Goal: Transaction & Acquisition: Purchase product/service

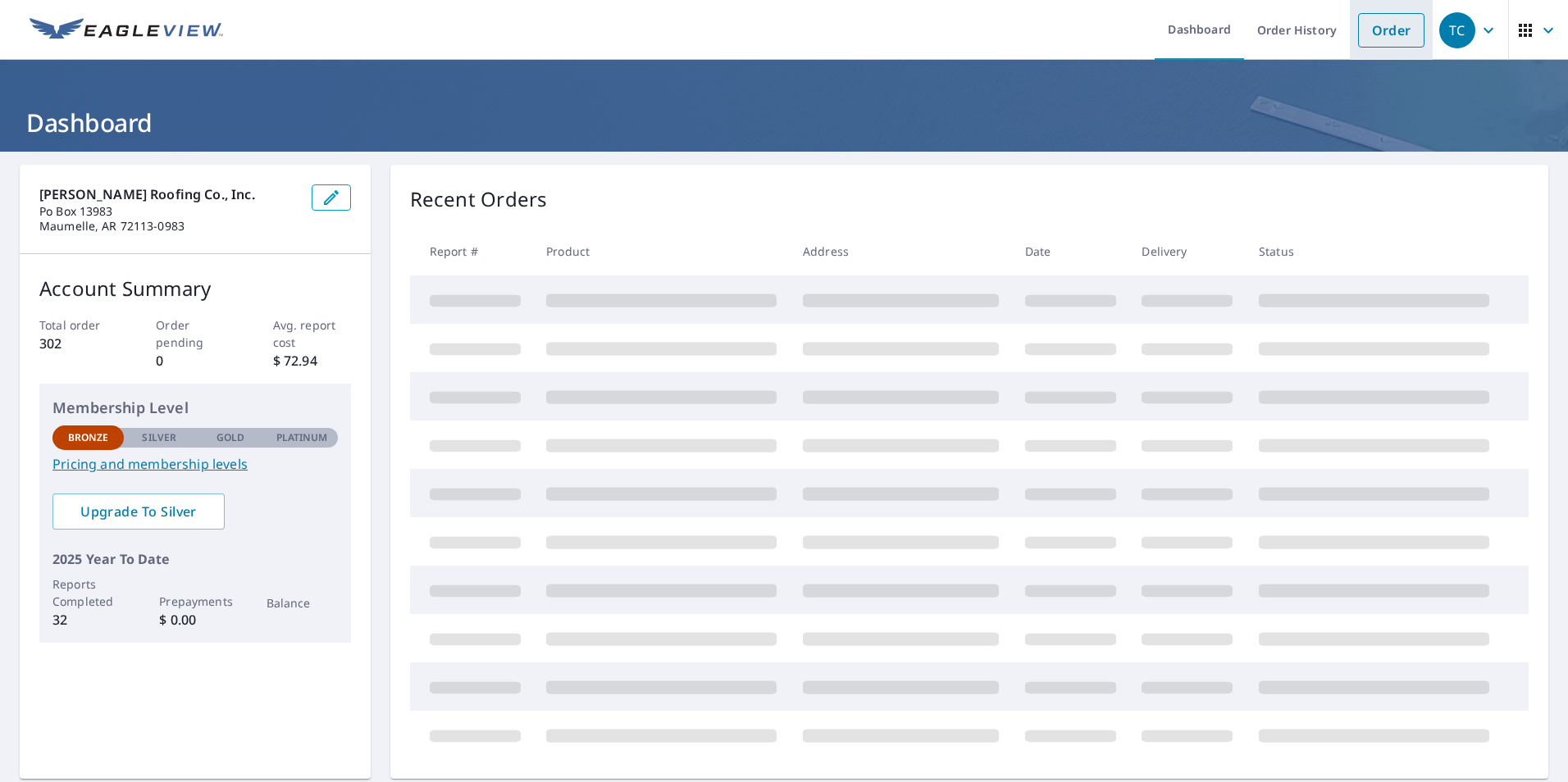
click at [1359, 27] on link "Order" at bounding box center [1391, 30] width 66 height 34
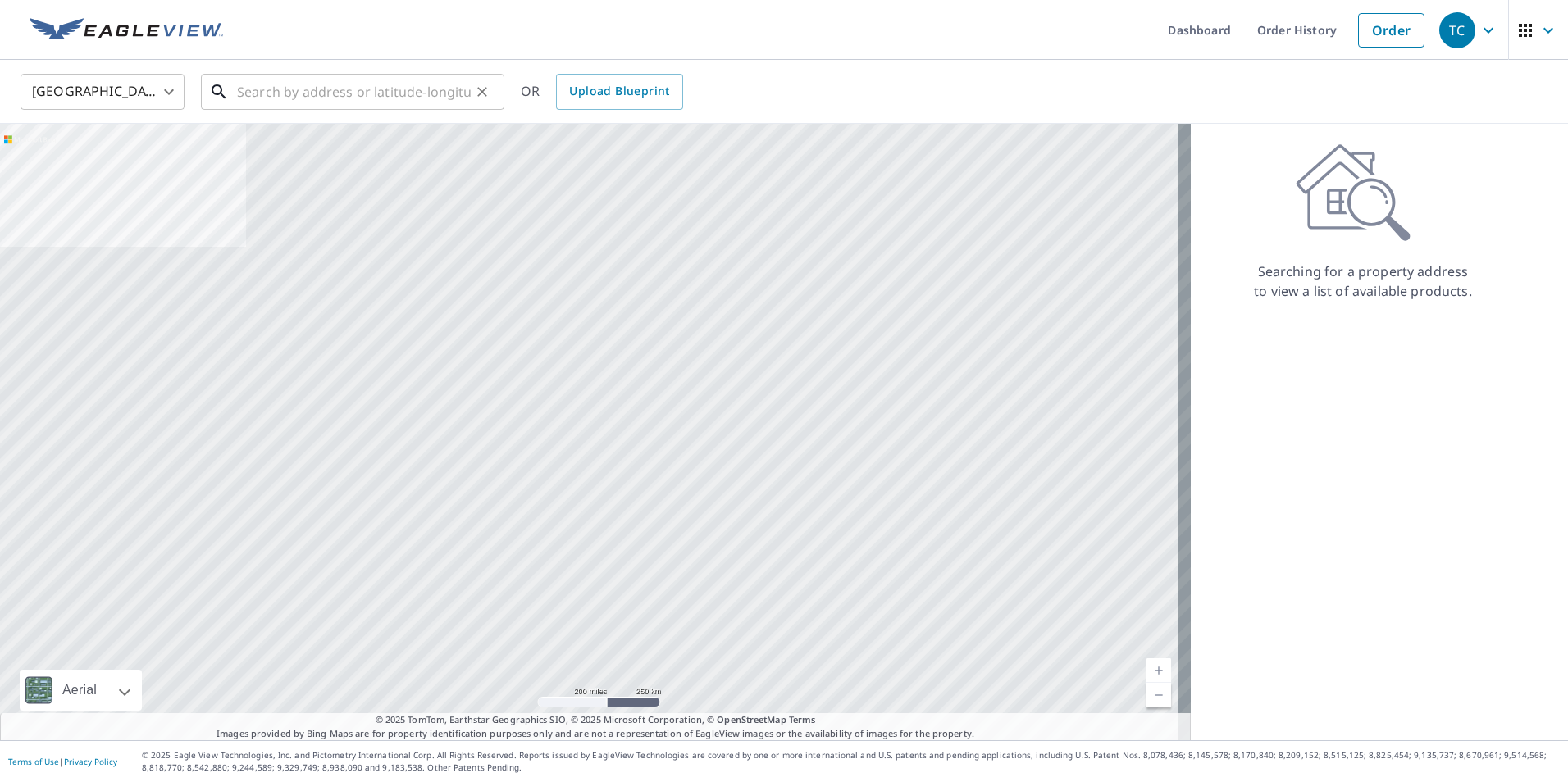
click at [419, 98] on input "text" at bounding box center [354, 92] width 234 height 46
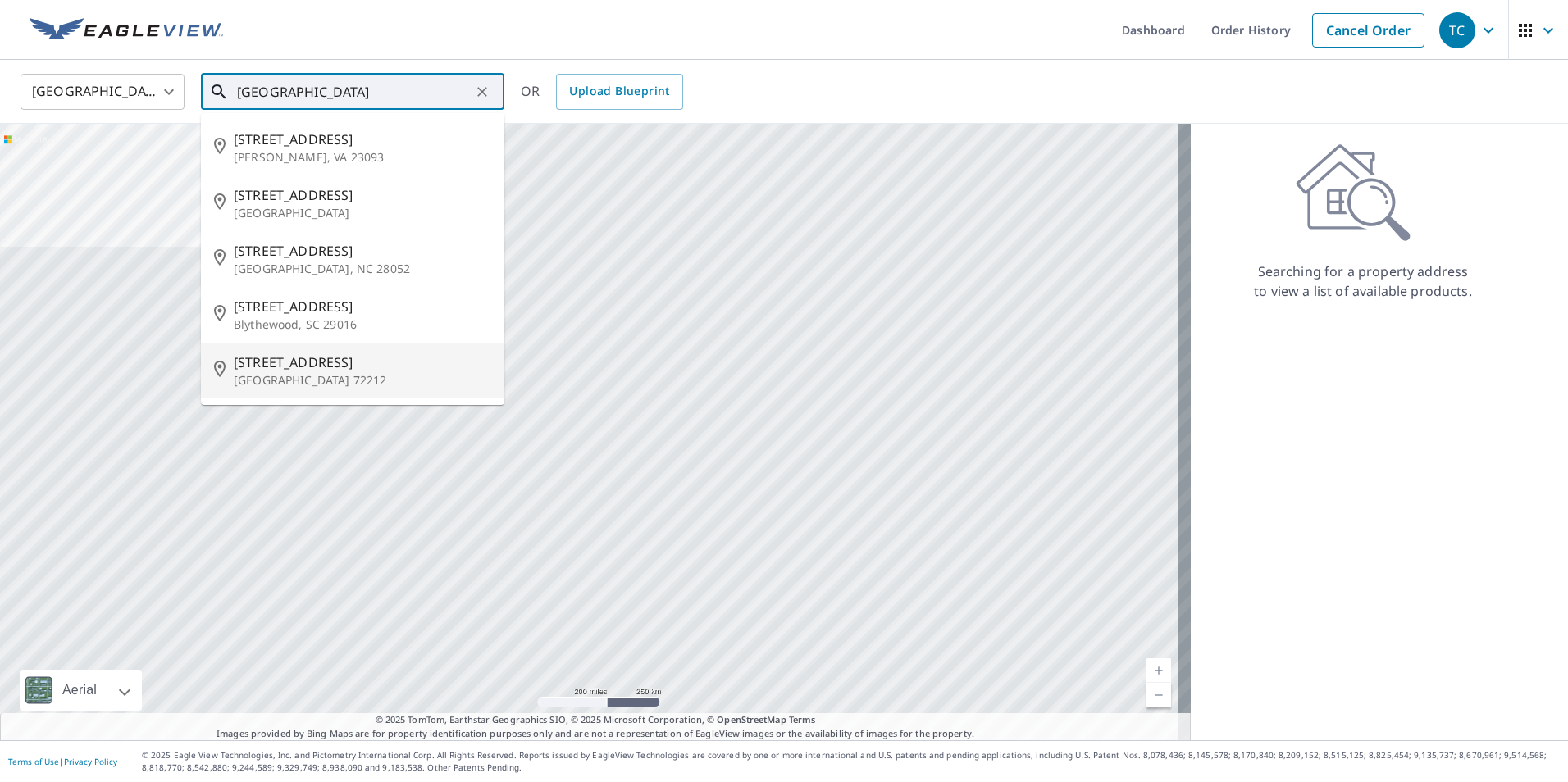
click at [338, 378] on p "[GEOGRAPHIC_DATA] 72212" at bounding box center [363, 380] width 257 height 16
type input "[STREET_ADDRESS]"
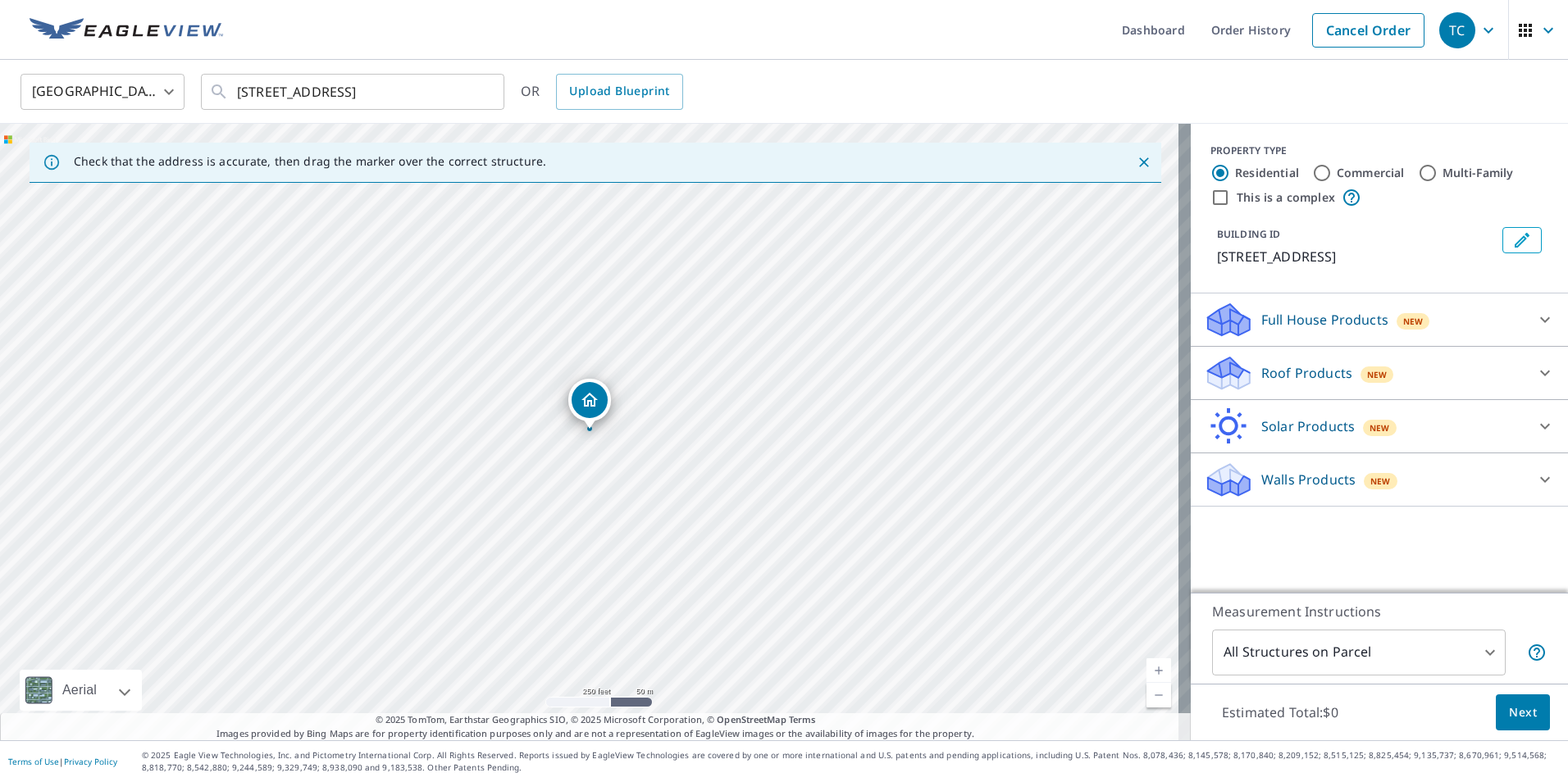
click at [1292, 368] on p "Roof Products" at bounding box center [1306, 373] width 91 height 19
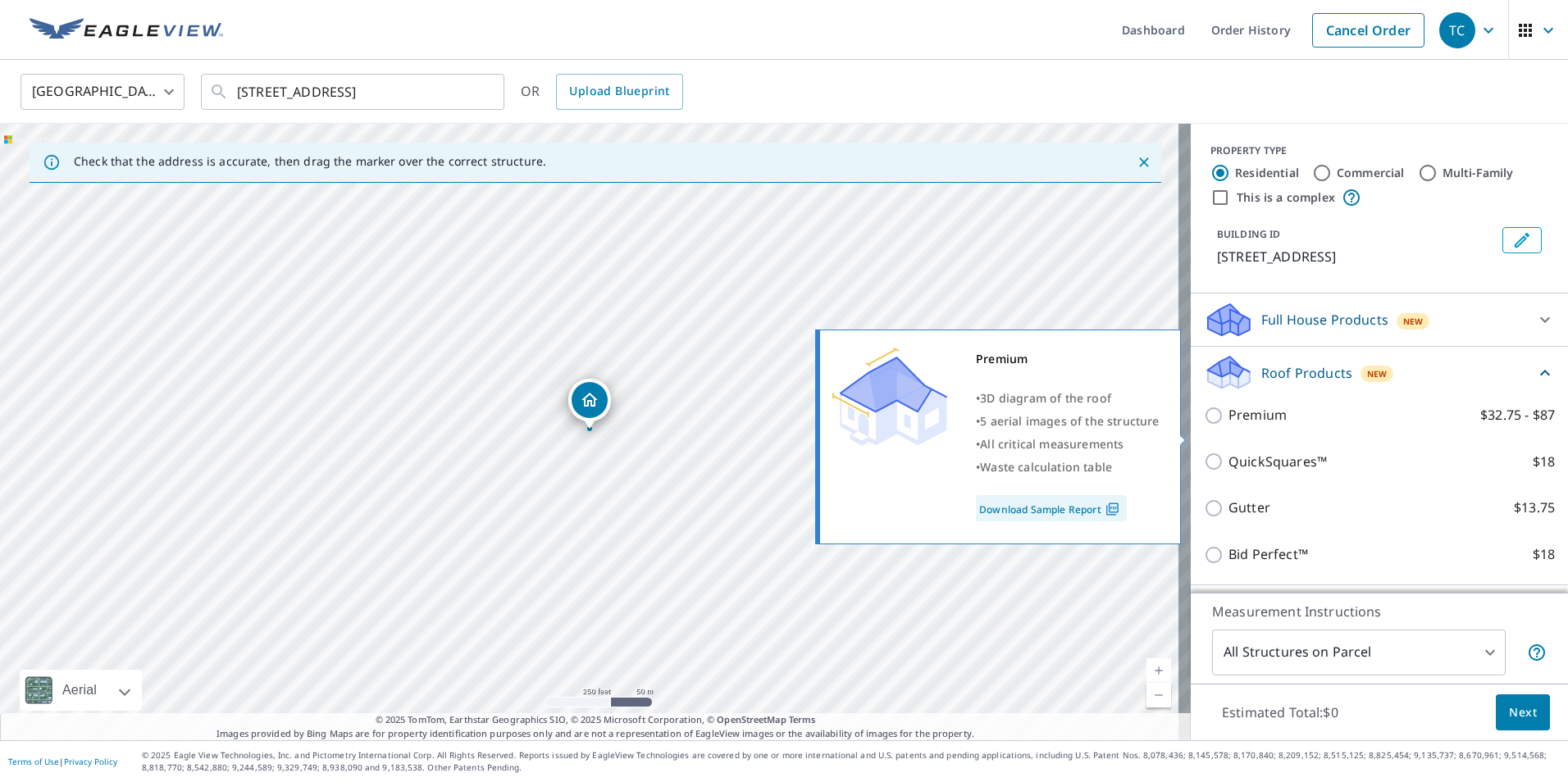
click at [1246, 425] on p "Premium" at bounding box center [1257, 415] width 58 height 20
click at [1228, 425] on input "Premium $32.75 - $87" at bounding box center [1216, 415] width 24 height 19
checkbox input "true"
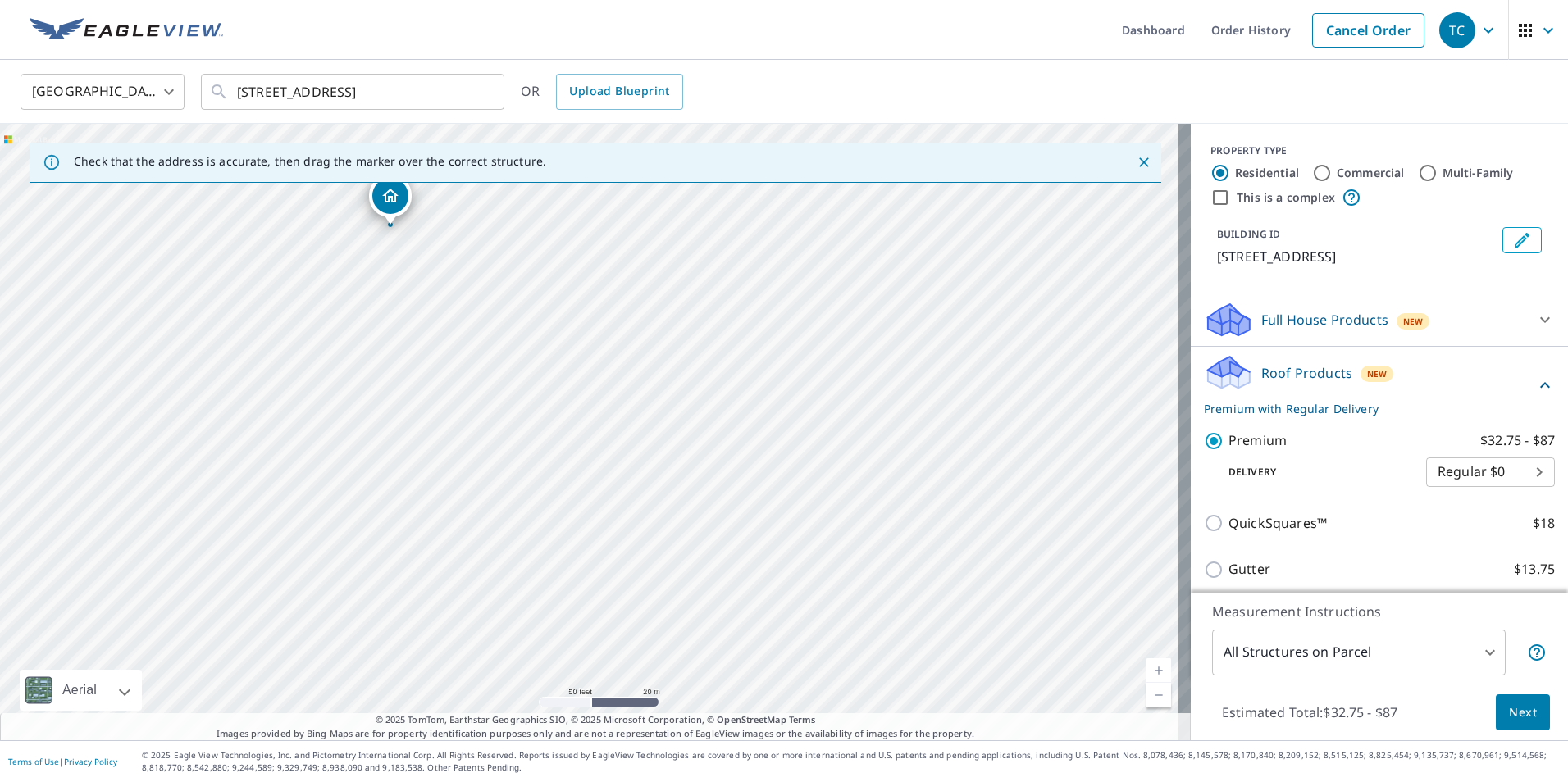
drag, startPoint x: 579, startPoint y: 457, endPoint x: 617, endPoint y: 700, distance: 246.0
click at [617, 700] on div "[STREET_ADDRESS]" at bounding box center [596, 431] width 1191 height 616
click at [1512, 714] on span "Next" at bounding box center [1523, 713] width 28 height 20
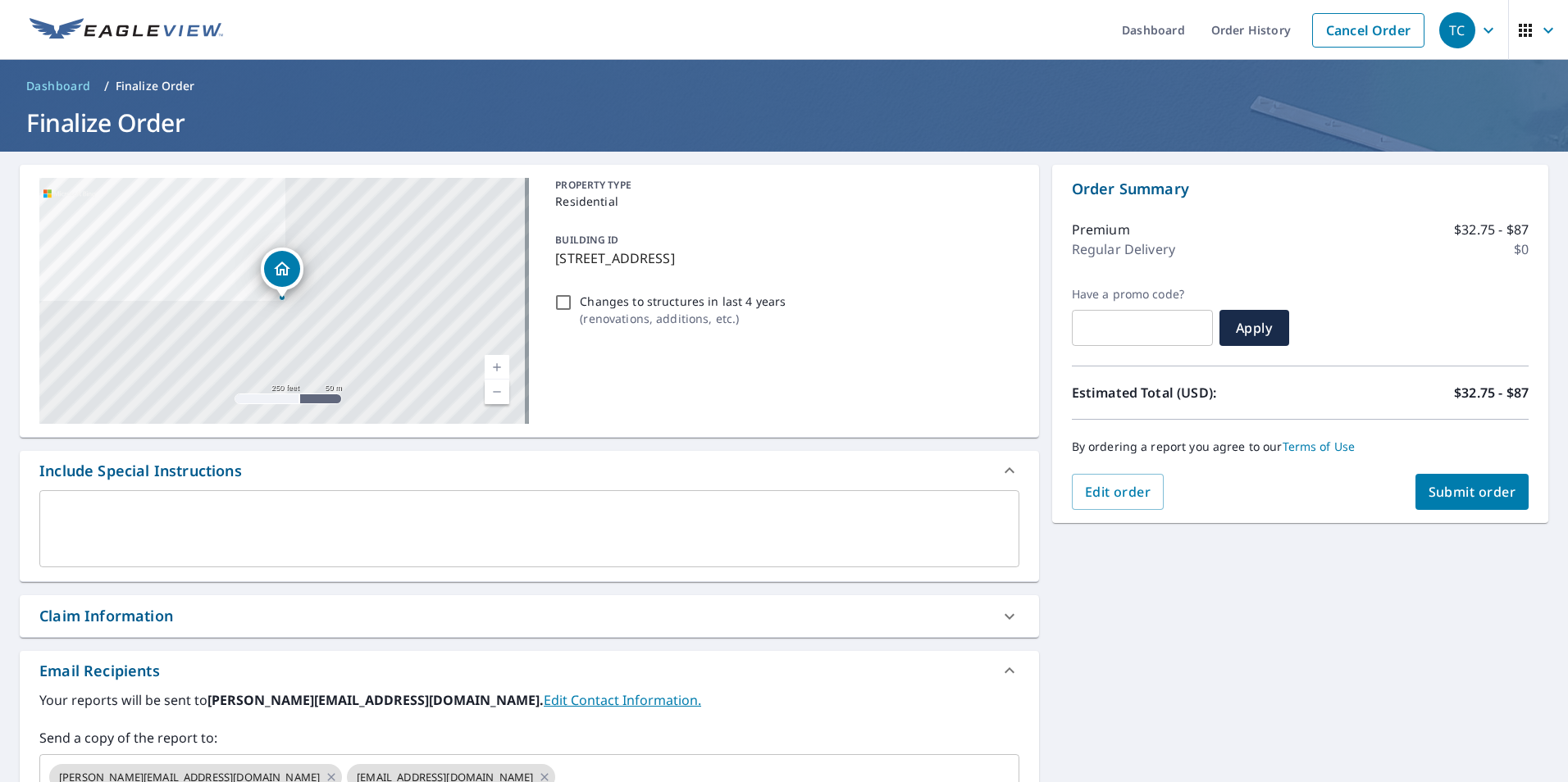
click at [560, 297] on input "Changes to structures in last 4 years ( renovations, additions, etc. )" at bounding box center [563, 302] width 19 height 19
checkbox input "true"
click at [1463, 490] on span "Submit order" at bounding box center [1472, 491] width 87 height 18
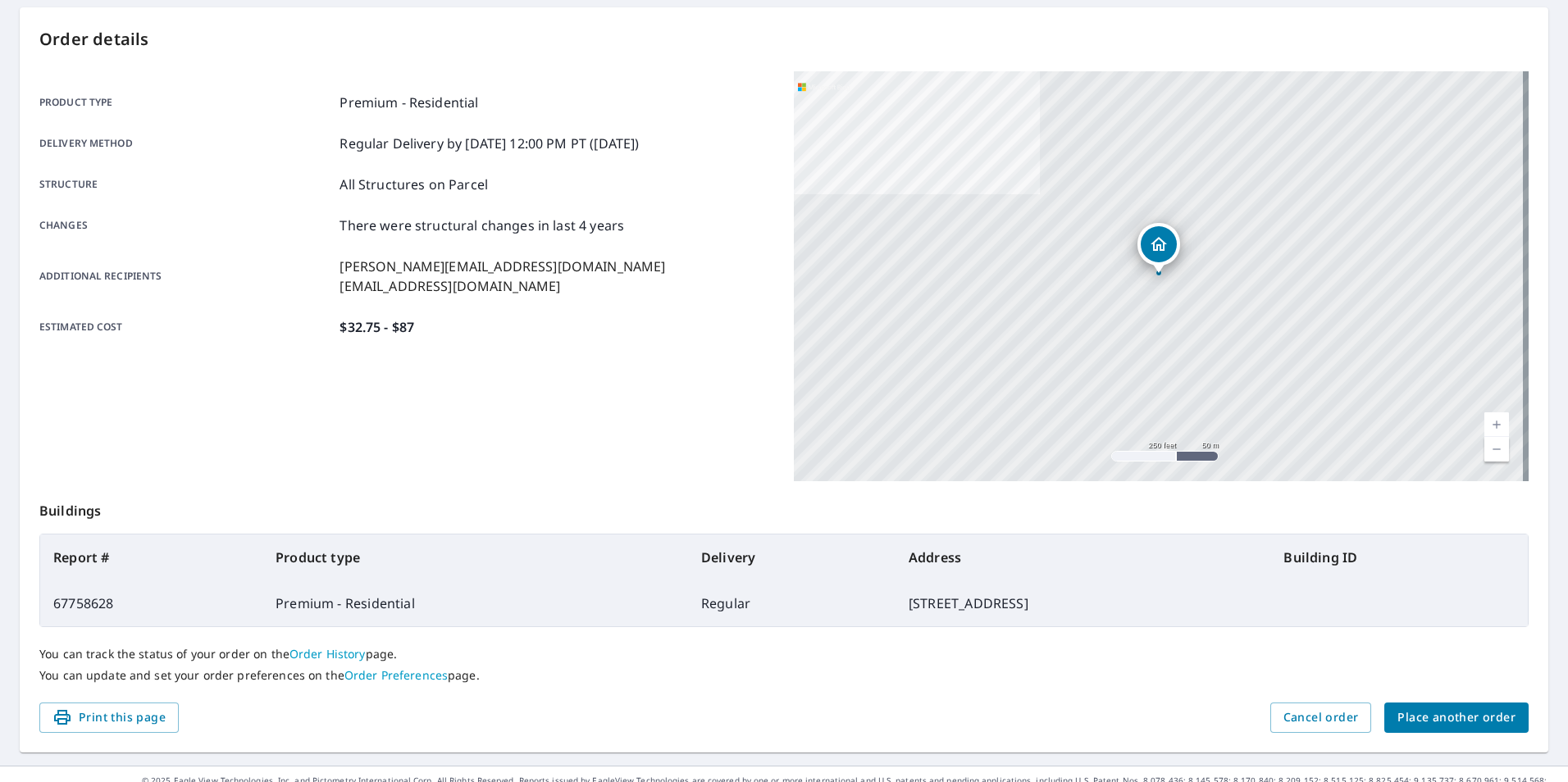
scroll to position [164, 0]
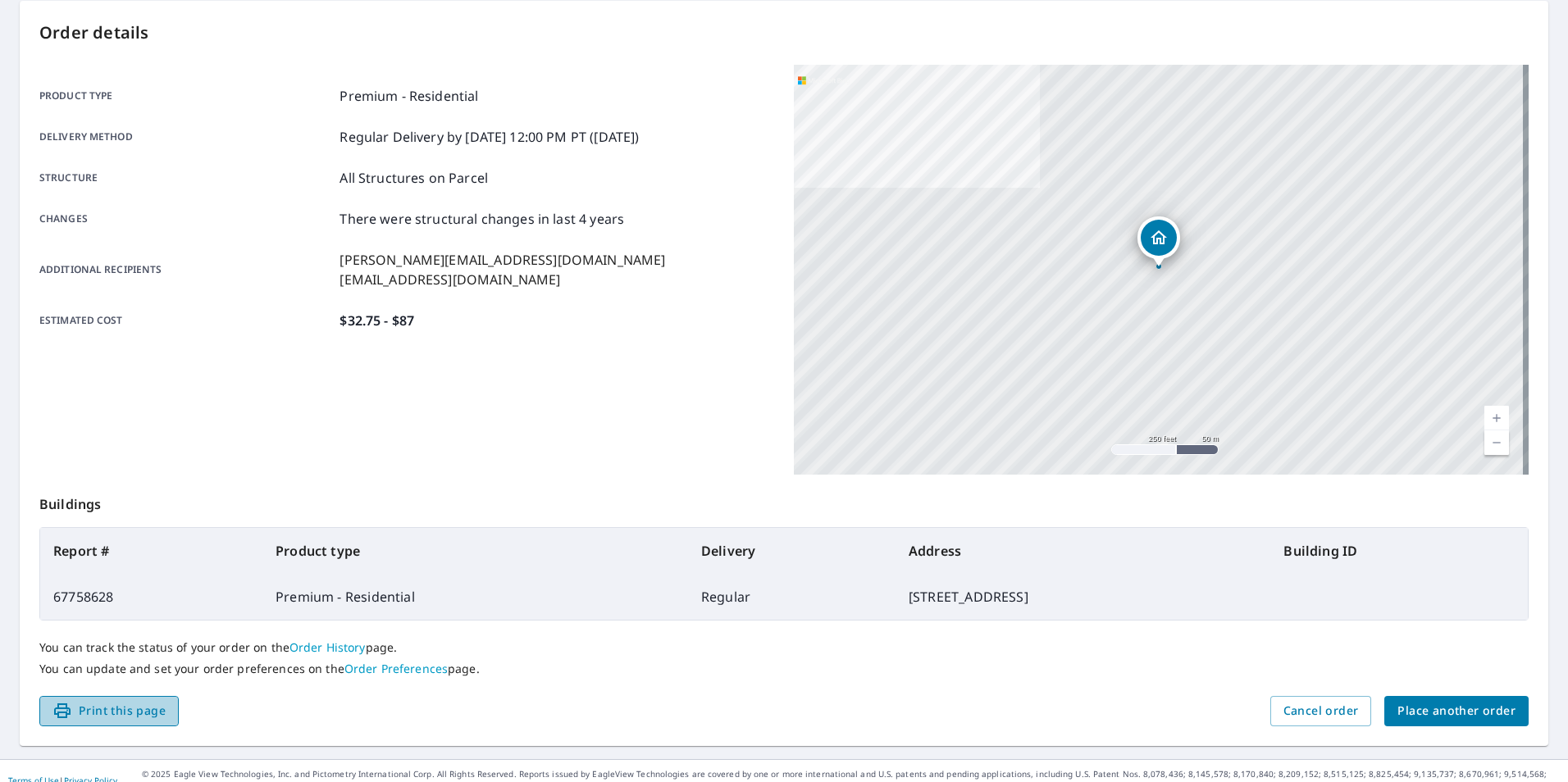
click at [106, 703] on span "Print this page" at bounding box center [109, 711] width 114 height 20
